Goal: Task Accomplishment & Management: Complete application form

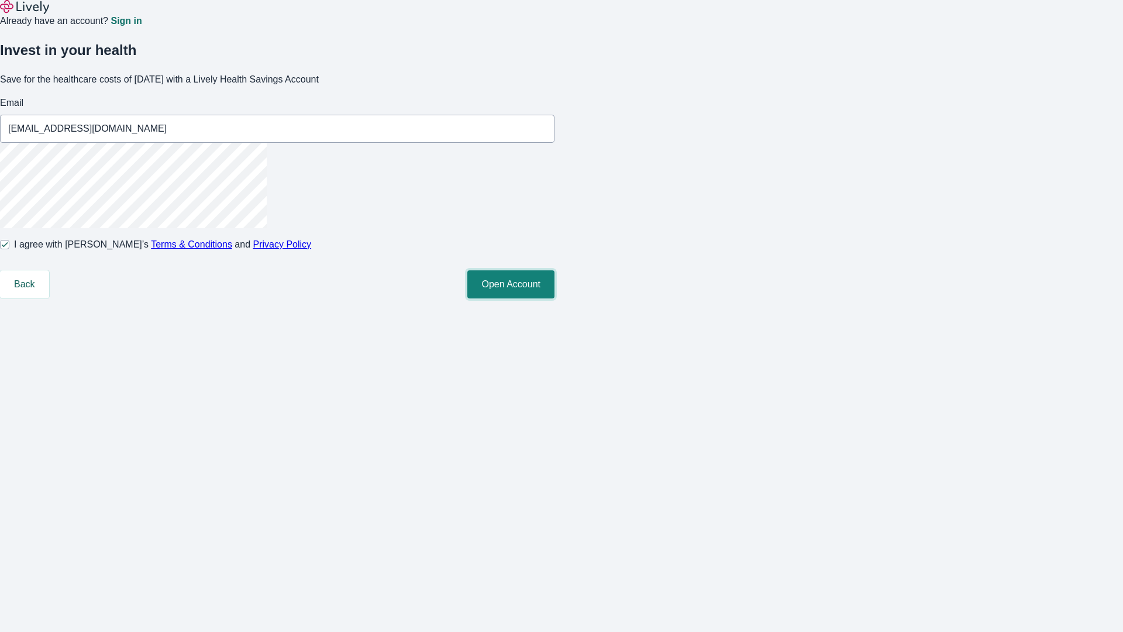
click at [555, 298] on button "Open Account" at bounding box center [510, 284] width 87 height 28
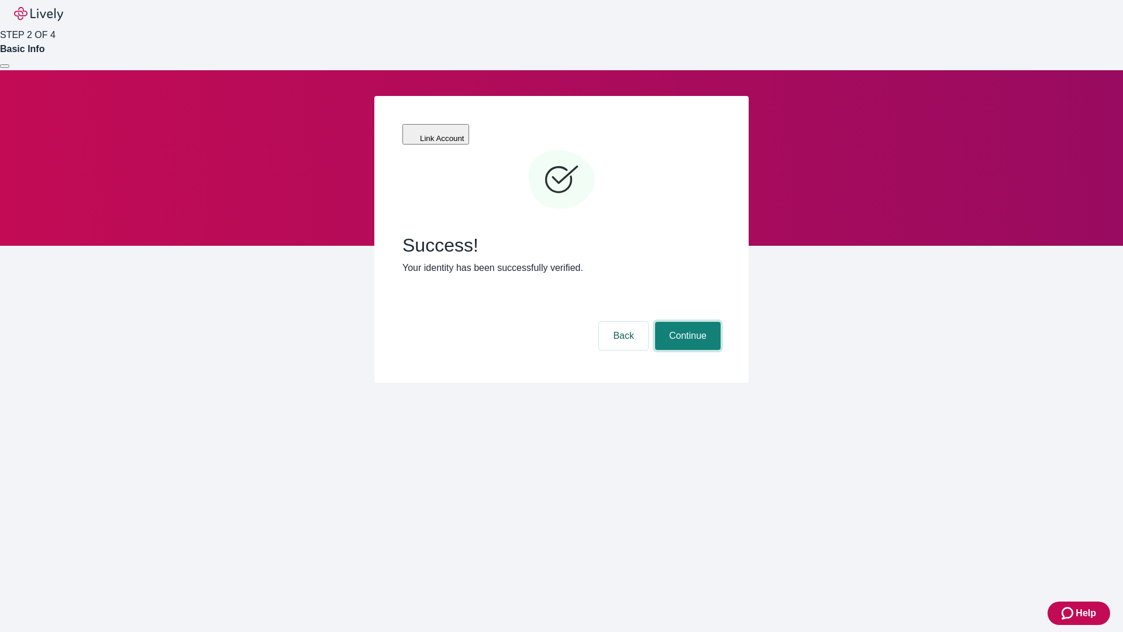
click at [686, 322] on button "Continue" at bounding box center [688, 336] width 66 height 28
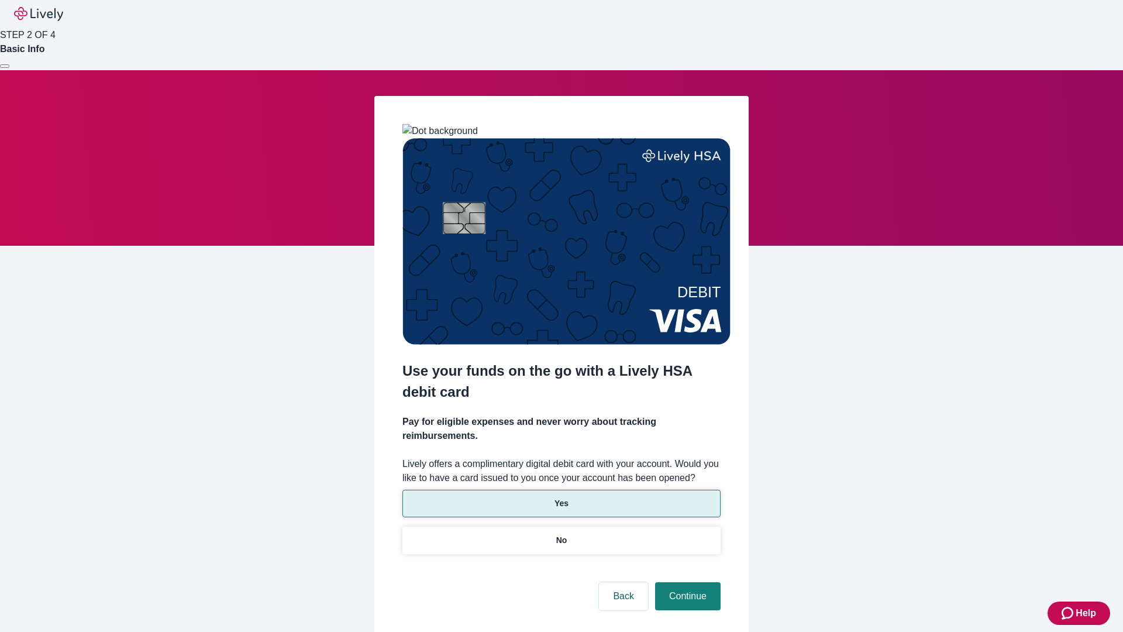
click at [561, 497] on p "Yes" at bounding box center [562, 503] width 14 height 12
click at [686, 582] on button "Continue" at bounding box center [688, 596] width 66 height 28
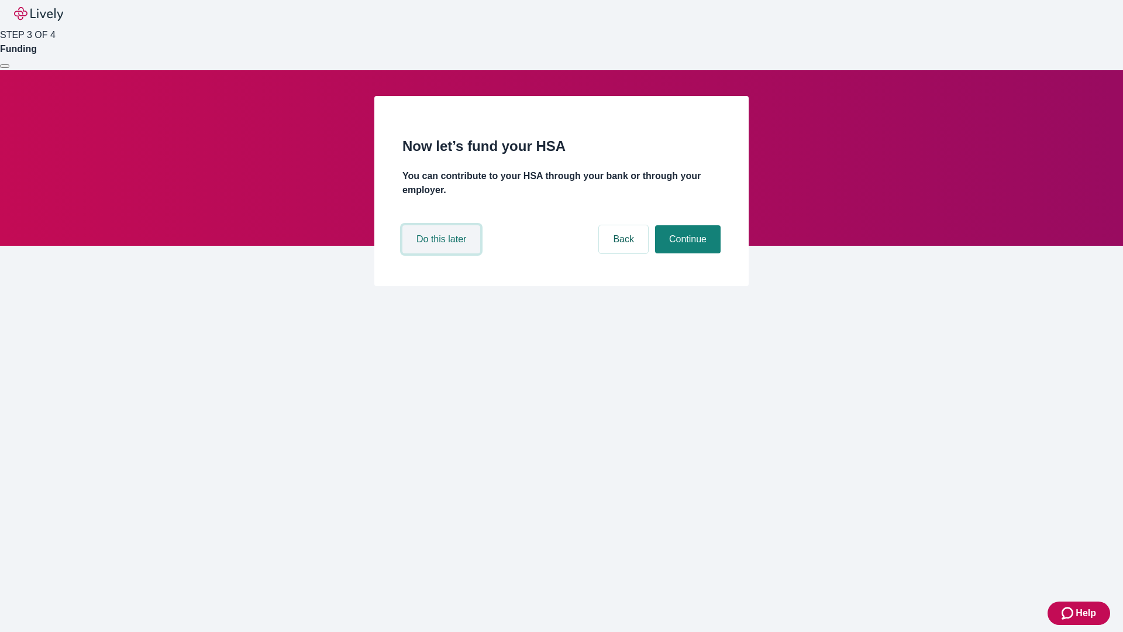
click at [443, 253] on button "Do this later" at bounding box center [442, 239] width 78 height 28
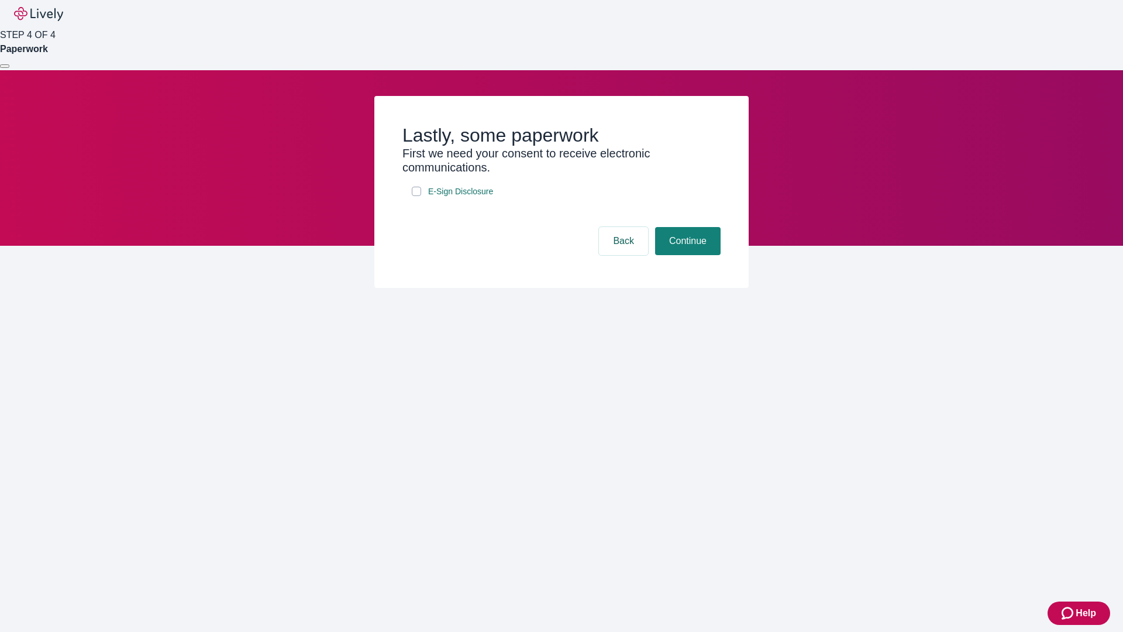
click at [417, 196] on input "E-Sign Disclosure" at bounding box center [416, 191] width 9 height 9
checkbox input "true"
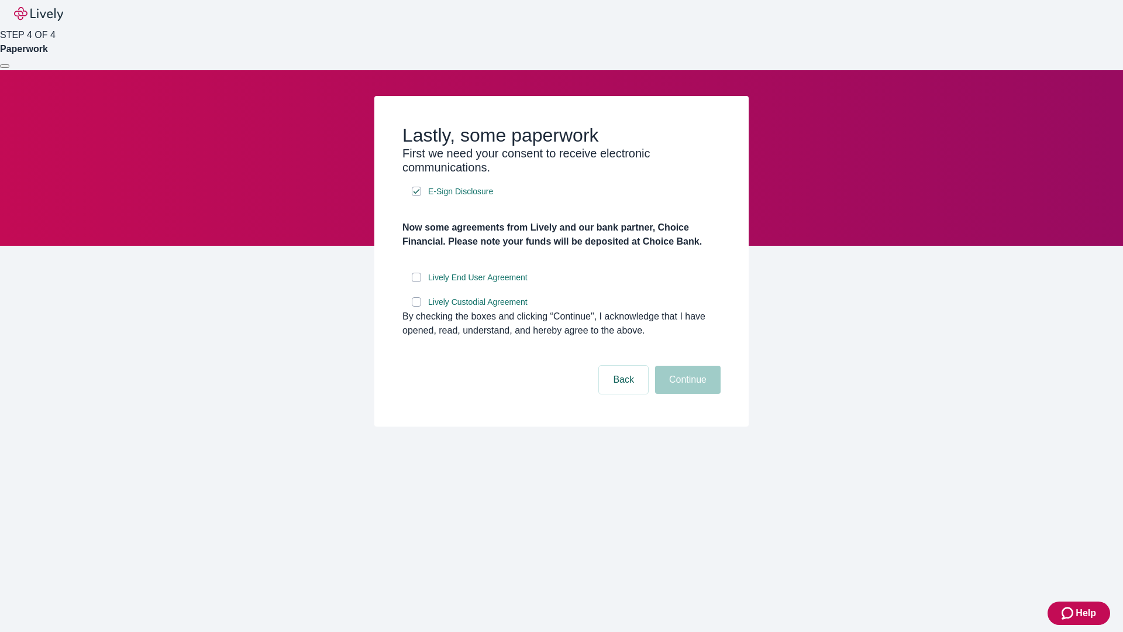
click at [417, 282] on input "Lively End User Agreement" at bounding box center [416, 277] width 9 height 9
checkbox input "true"
click at [417, 307] on input "Lively Custodial Agreement" at bounding box center [416, 301] width 9 height 9
checkbox input "true"
click at [686, 394] on button "Continue" at bounding box center [688, 380] width 66 height 28
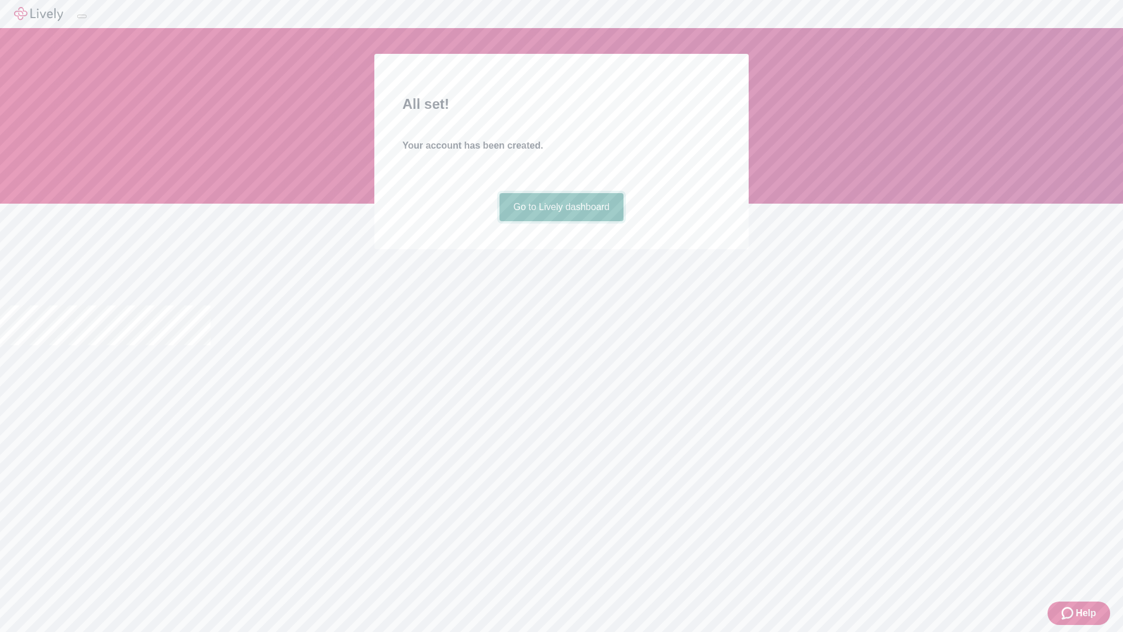
click at [561, 221] on link "Go to Lively dashboard" at bounding box center [562, 207] width 125 height 28
